Goal: Transaction & Acquisition: Obtain resource

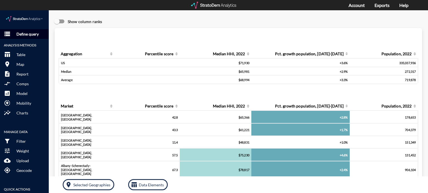
click p "Define query"
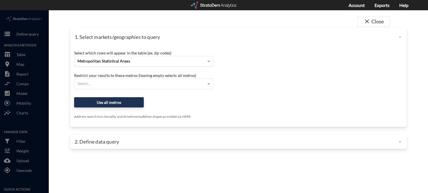
click div "Metropolitan Statistical Areas"
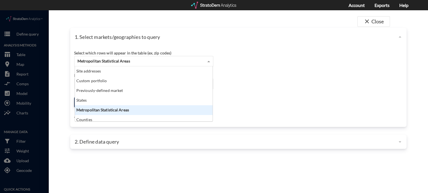
scroll to position [51, 134]
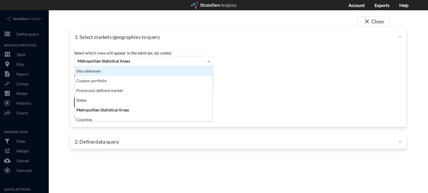
click div "Site addresses"
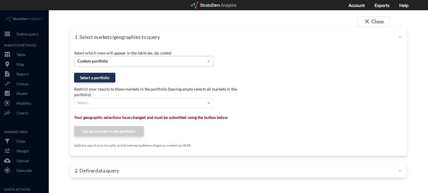
click div "Custom portfolio"
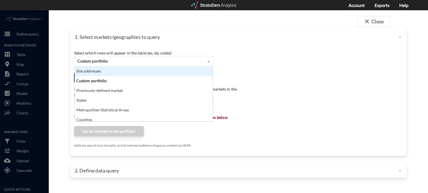
click div "Site addresses"
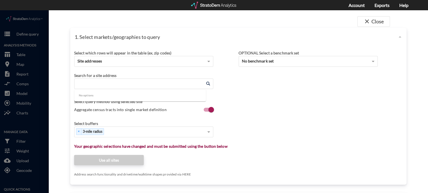
click input "Enter an address"
paste input "[STREET_ADDRESS][PERSON_NAME]"
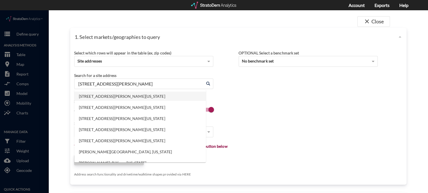
click li "[STREET_ADDRESS][PERSON_NAME][US_STATE]"
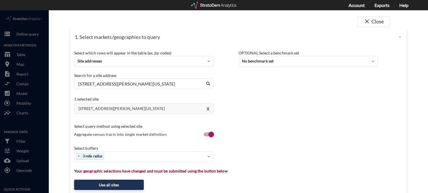
click input "[STREET_ADDRESS][PERSON_NAME][US_STATE]"
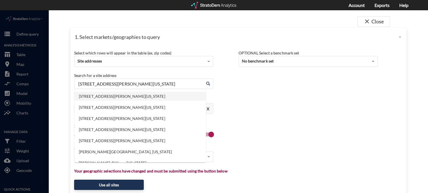
paste input "[STREET_ADDRESS]"
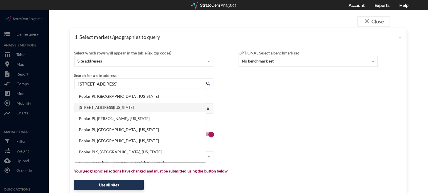
click li "[STREET_ADDRESS][US_STATE]"
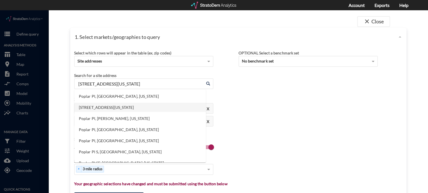
click input "[STREET_ADDRESS][US_STATE]"
paste input "[STREET_ADDRESS]"
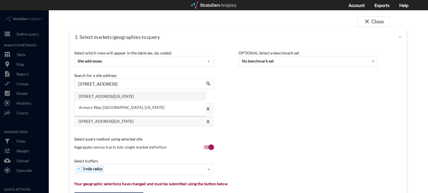
click li "[STREET_ADDRESS][US_STATE]"
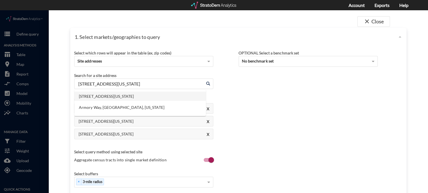
click input "[STREET_ADDRESS][US_STATE]"
paste input "[STREET_ADDRESS]"
click div "Select which rows will appear in the table (ex. zip codes) Site addresses Selec…"
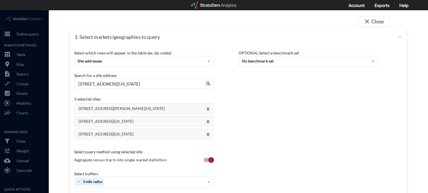
click input "[STREET_ADDRESS][US_STATE]"
paste input "[STREET_ADDRESS]"
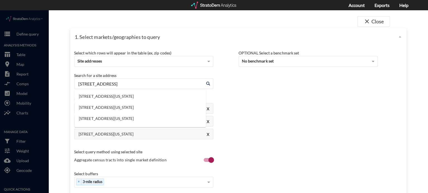
click input "[STREET_ADDRESS]"
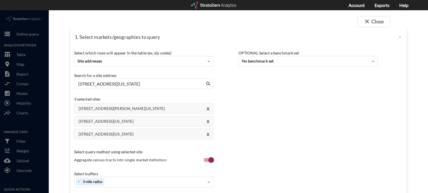
click div "Search for a site address"
click input "[STREET_ADDRESS][US_STATE]"
paste input "[STREET_ADDRESS]"
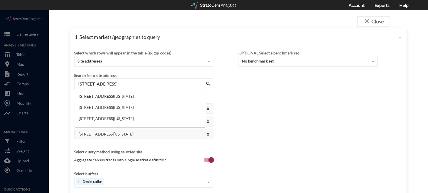
click input "[STREET_ADDRESS]"
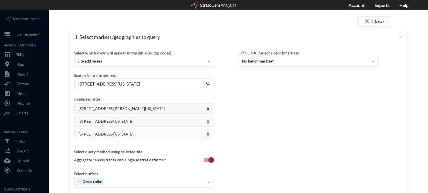
click div "Select which rows will appear in the table (ex. zip codes) Site addresses"
click input "[STREET_ADDRESS][US_STATE]"
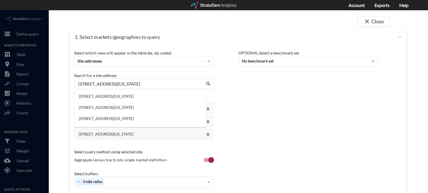
paste input "[STREET_ADDRESS]"
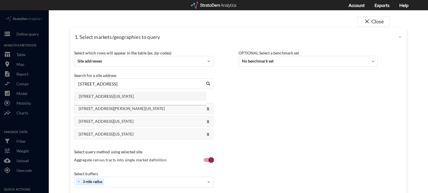
click li "[STREET_ADDRESS][US_STATE]"
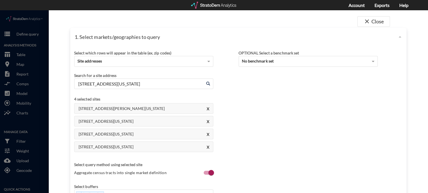
click input "[STREET_ADDRESS][US_STATE]"
paste input "[STREET_ADDRESS]"
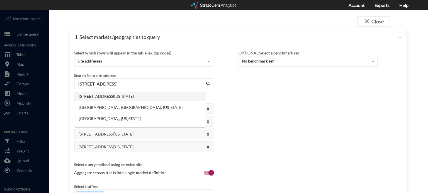
click li "[STREET_ADDRESS][US_STATE]"
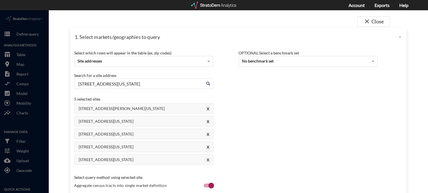
click input "[STREET_ADDRESS][US_STATE]"
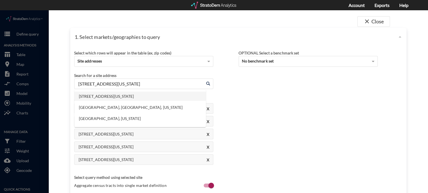
paste input "[STREET_ADDRESS]"
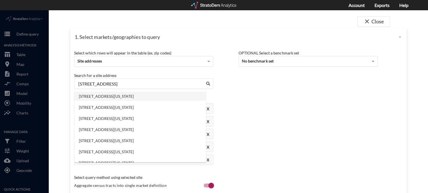
click li "[STREET_ADDRESS][US_STATE]"
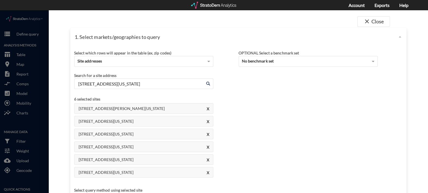
click input "[STREET_ADDRESS][US_STATE]"
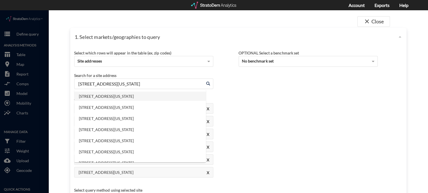
paste input "[STREET_ADDRESS]"
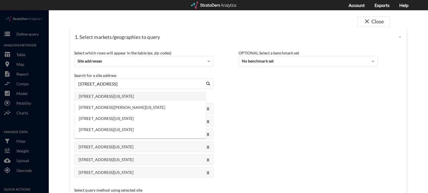
click li "[STREET_ADDRESS][US_STATE]"
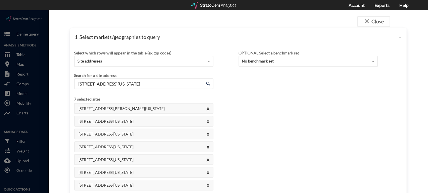
click input "[STREET_ADDRESS][US_STATE]"
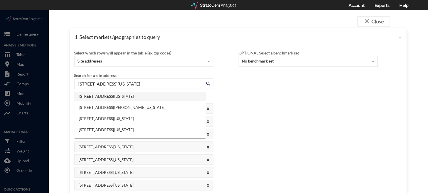
paste input "[STREET_ADDRESS][PERSON_NAME]"
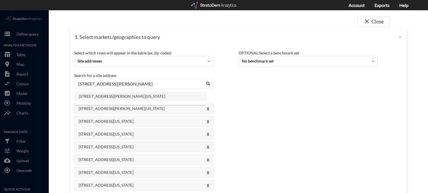
click li "[STREET_ADDRESS][PERSON_NAME][US_STATE]"
click input "[STREET_ADDRESS][PERSON_NAME][US_STATE]"
paste input "[STREET_ADDRESS]"
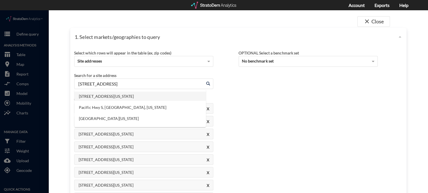
click li "[STREET_ADDRESS][US_STATE]"
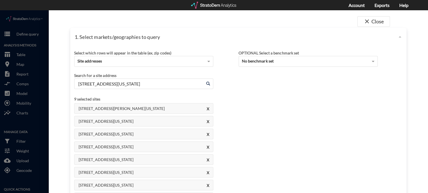
click input "[STREET_ADDRESS][US_STATE]"
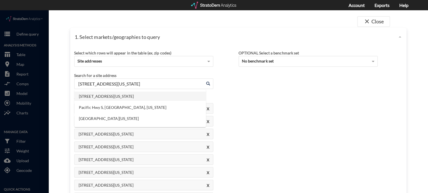
paste input "[STREET_ADDRESS][PERSON_NAME]"
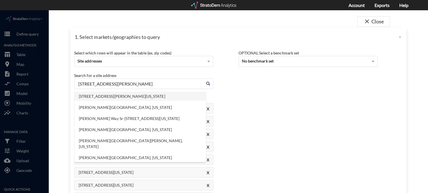
click li "[STREET_ADDRESS][PERSON_NAME][US_STATE]"
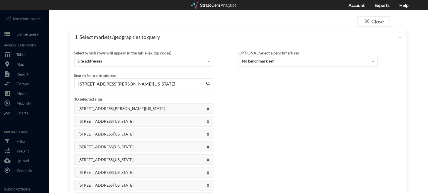
click input "[STREET_ADDRESS][PERSON_NAME][US_STATE]"
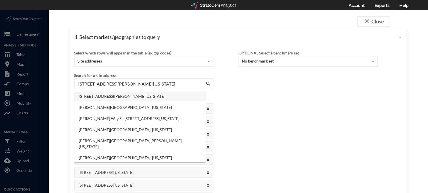
paste input "[STREET_ADDRESS]"
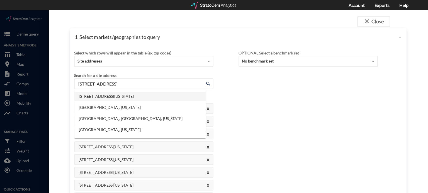
click li "[STREET_ADDRESS][US_STATE]"
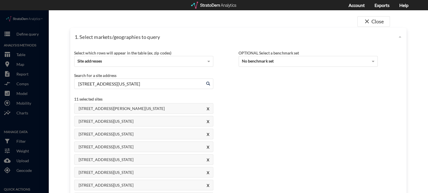
click input "[STREET_ADDRESS][US_STATE]"
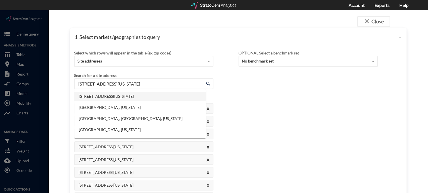
paste input "[STREET_ADDRESS]"
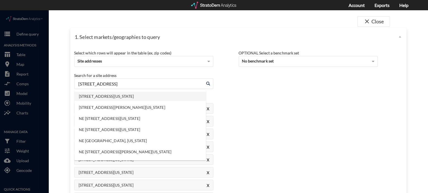
click li "[STREET_ADDRESS][US_STATE]"
click input "[STREET_ADDRESS][US_STATE]"
paste input "[STREET_ADDRESS]"
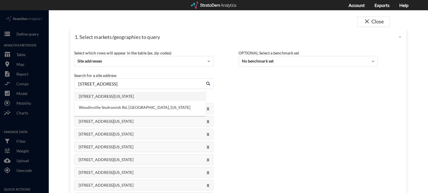
click li "[STREET_ADDRESS][US_STATE]"
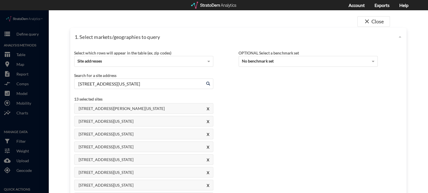
click input "[STREET_ADDRESS][US_STATE]"
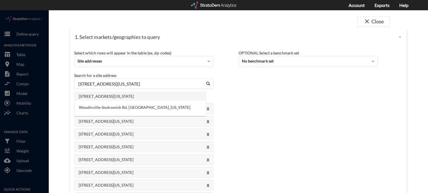
paste input "[STREET_ADDRESS]"
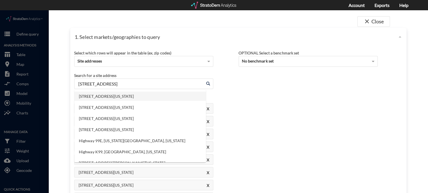
click li "[STREET_ADDRESS][US_STATE]"
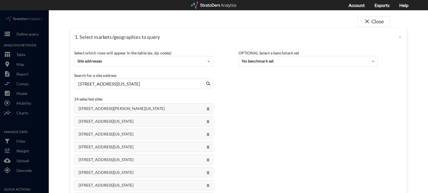
click input "[STREET_ADDRESS][US_STATE]"
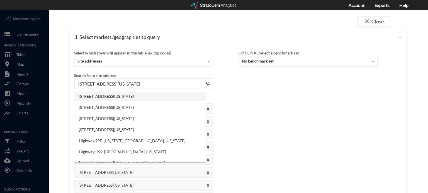
paste input "[STREET_ADDRESS]"
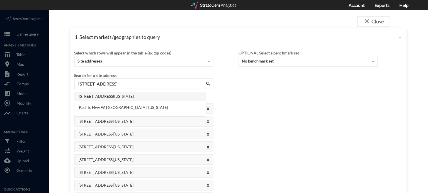
click li "[STREET_ADDRESS][US_STATE]"
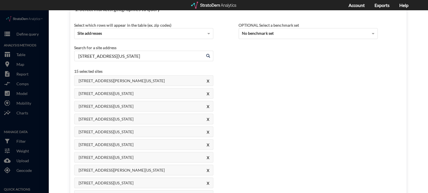
scroll to position [0, 0]
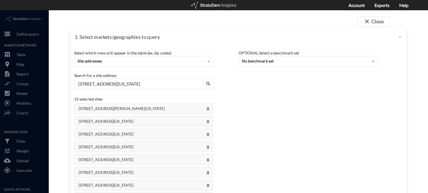
type input "[STREET_ADDRESS][US_STATE]"
click div "[STREET_ADDRESS][GEOGRAPHIC_DATA][PERSON_NAME][US_STATE] [STREET_ADDRESS][GEOGR…"
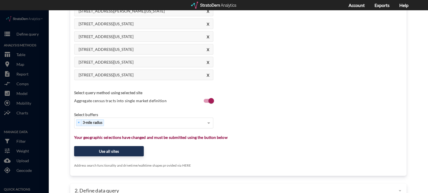
scroll to position [222, 0]
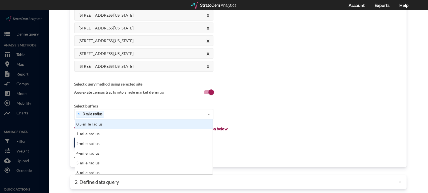
click div "× 3-mile radius"
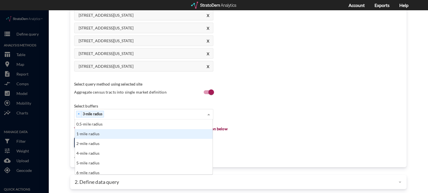
click div "1-mile radius"
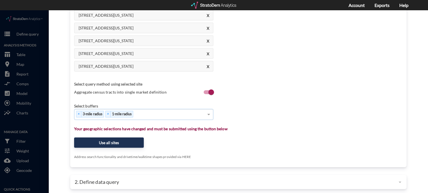
click span "3-mile radius"
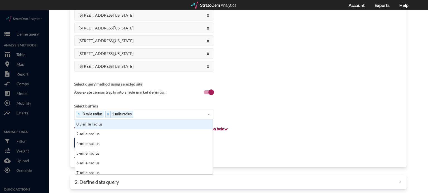
click div "× 3-mile radius × 1-mile radius"
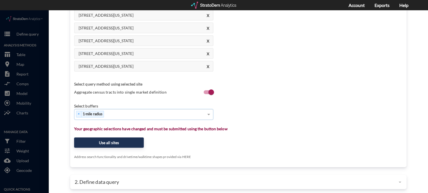
click div "× 1-mile radius"
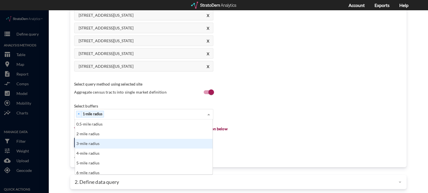
click div "3-mile radius"
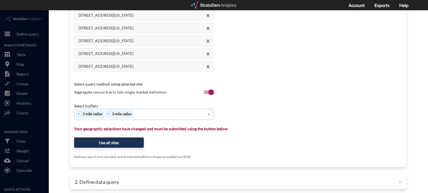
click div "× 1-mile radius × 3-mile radius"
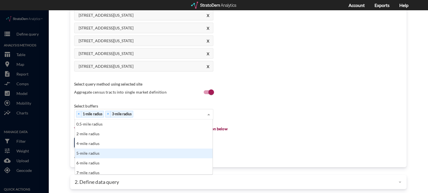
click div "5-mile radius"
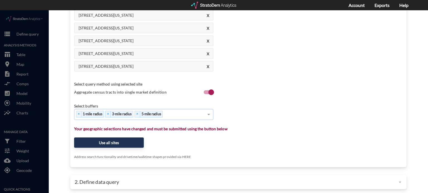
click div "× 1-mile radius × 3-mile radius × 5-mile radius"
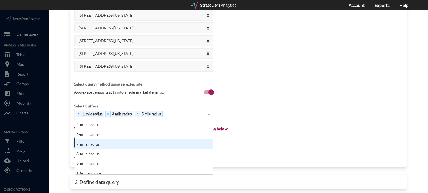
scroll to position [28, 0]
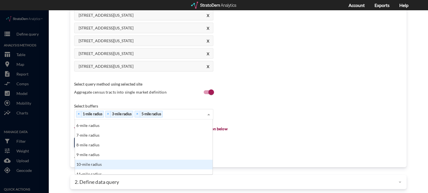
click div "10-mile radius"
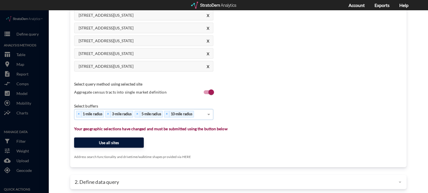
click button "Use all sites"
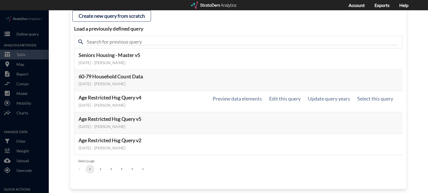
scroll to position [59, 0]
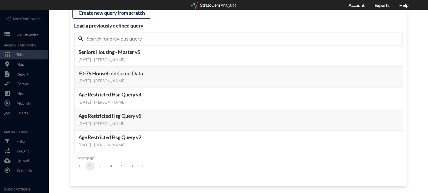
click button "2"
click button "3"
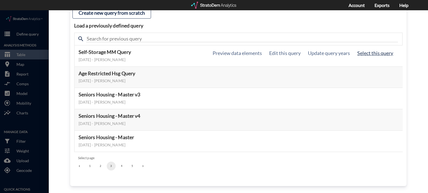
click button "Select this query"
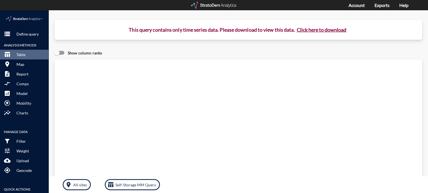
click button "Click here to download"
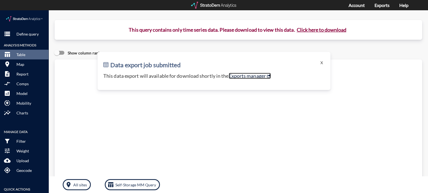
click link "Exports manager"
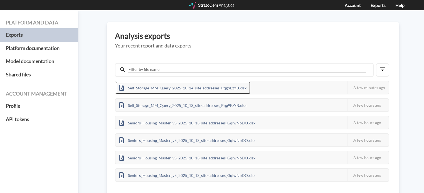
click at [218, 91] on div "Self_Storage_MM_Query_2025_10_14_site-addresses_Pqg9EzYB.xlsx" at bounding box center [183, 88] width 135 height 13
